Goal: Task Accomplishment & Management: Manage account settings

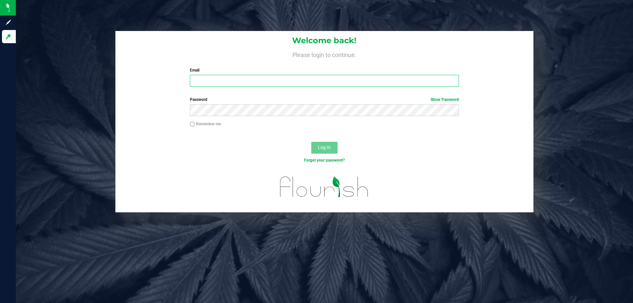
click at [350, 82] on input "Email" at bounding box center [324, 81] width 269 height 12
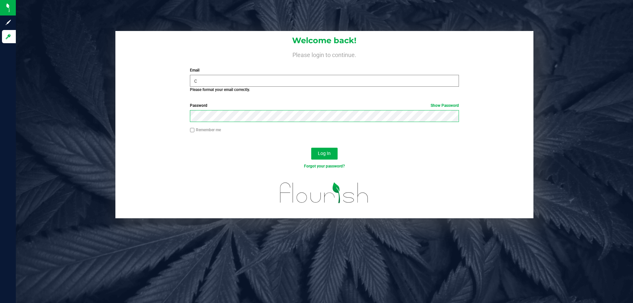
click at [311, 148] on button "Log In" at bounding box center [324, 154] width 26 height 12
click at [323, 157] on button "Log In" at bounding box center [324, 154] width 26 height 12
click at [324, 153] on span "Log In" at bounding box center [324, 153] width 13 height 5
drag, startPoint x: 265, startPoint y: 66, endPoint x: 266, endPoint y: 80, distance: 13.2
click at [265, 70] on div "Welcome back! Please login to continue. Email c Required Please format your ema…" at bounding box center [324, 64] width 418 height 67
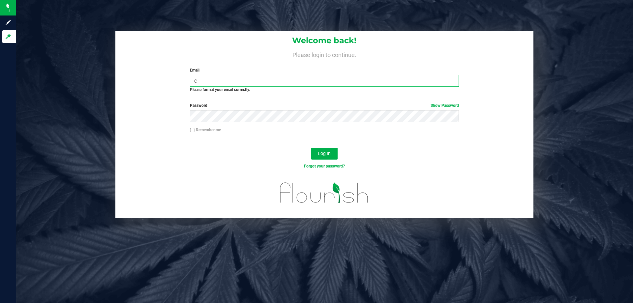
click at [266, 80] on input "c" at bounding box center [324, 81] width 269 height 12
type input "[EMAIL_ADDRESS][DOMAIN_NAME]"
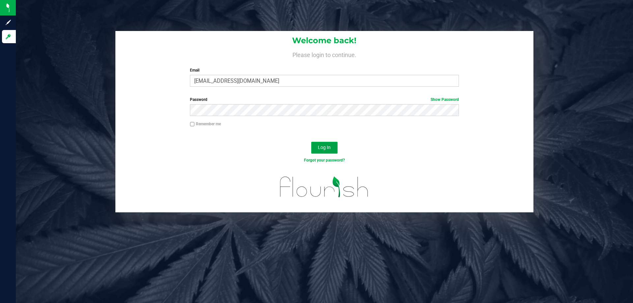
click at [325, 145] on span "Log In" at bounding box center [324, 147] width 13 height 5
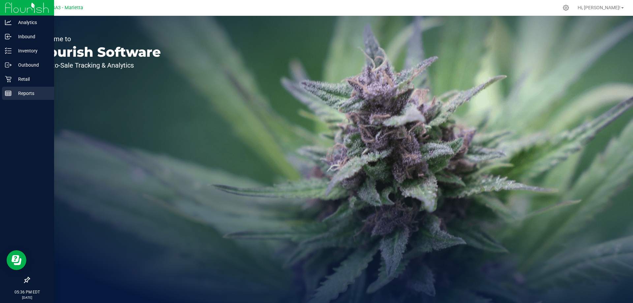
click at [5, 92] on icon at bounding box center [8, 93] width 7 height 7
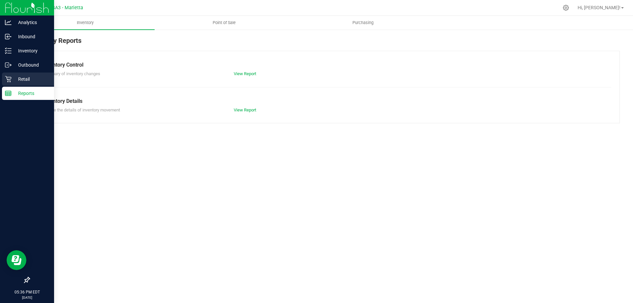
click at [9, 79] on icon at bounding box center [8, 79] width 6 height 6
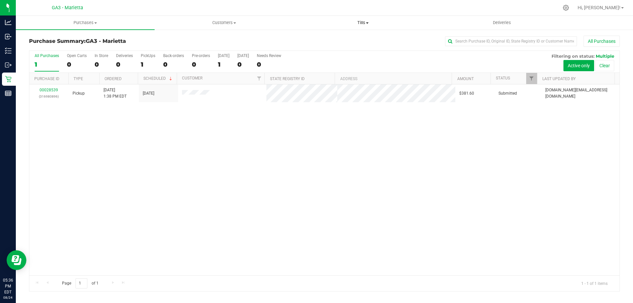
click at [368, 23] on span at bounding box center [367, 22] width 3 height 1
click at [350, 40] on li "Manage tills" at bounding box center [363, 40] width 139 height 8
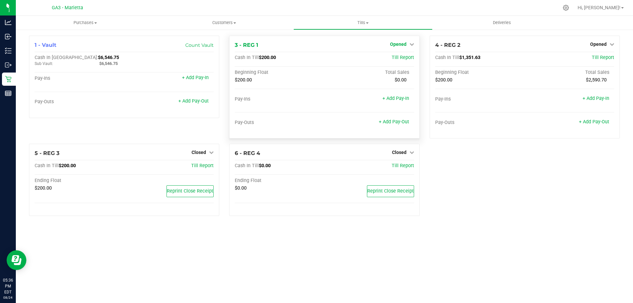
click at [409, 43] on link "Opened" at bounding box center [402, 44] width 24 height 5
click at [407, 58] on link "Close Till" at bounding box center [399, 57] width 18 height 5
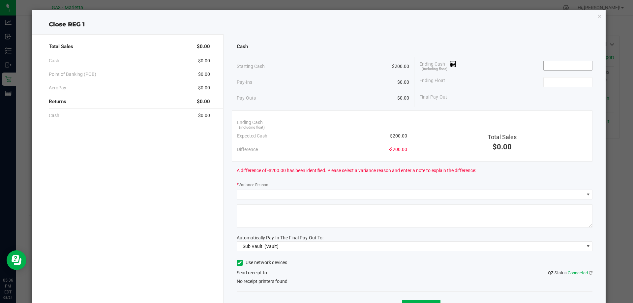
click at [555, 63] on input at bounding box center [568, 65] width 48 height 9
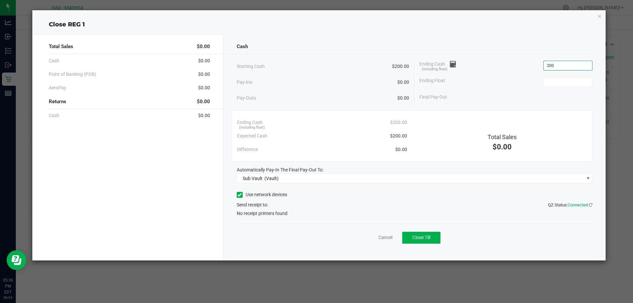
type input "$200.00"
click at [242, 196] on span at bounding box center [240, 195] width 6 height 6
click at [0, 0] on input "Use network devices" at bounding box center [0, 0] width 0 height 0
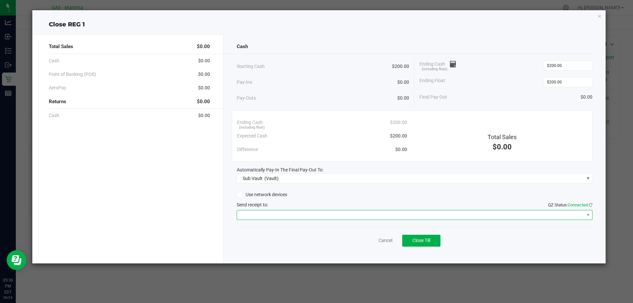
click at [262, 215] on span at bounding box center [410, 214] width 347 height 9
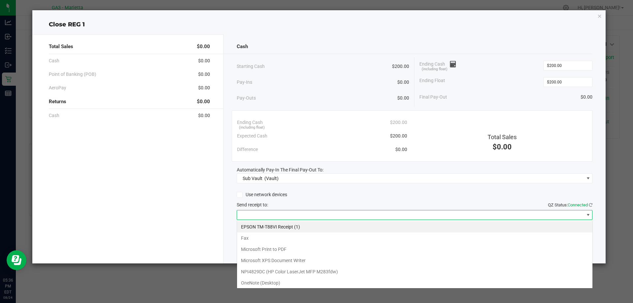
scroll to position [10, 356]
click at [272, 226] on \(1\) "EPSON TM-T88VI Receipt (1)" at bounding box center [415, 226] width 356 height 11
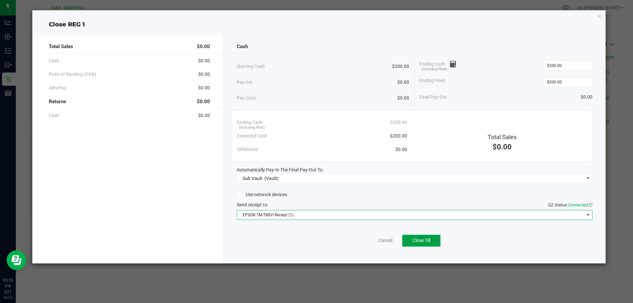
click at [425, 235] on button "Close Till" at bounding box center [421, 241] width 38 height 12
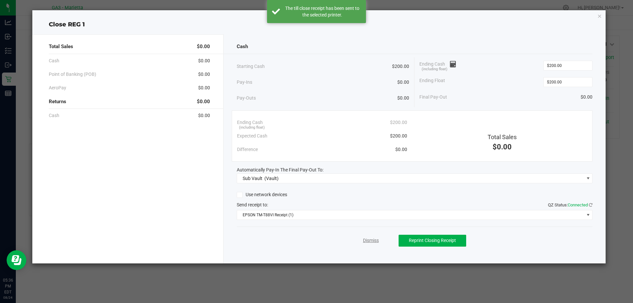
click at [367, 239] on link "Dismiss" at bounding box center [371, 240] width 16 height 7
